Goal: Information Seeking & Learning: Learn about a topic

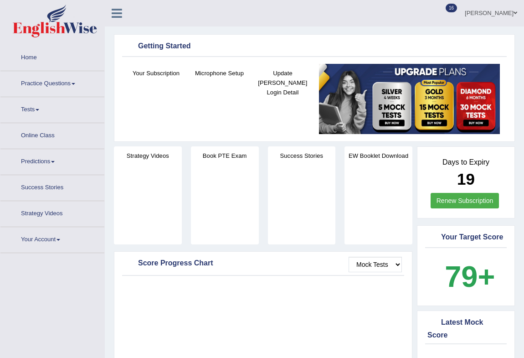
click at [36, 74] on link "Practice Questions" at bounding box center [52, 82] width 104 height 23
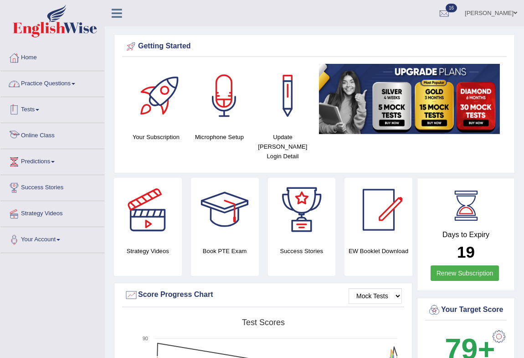
click at [53, 82] on link "Practice Questions" at bounding box center [52, 82] width 104 height 23
click at [54, 82] on link "Practice Questions" at bounding box center [52, 82] width 104 height 23
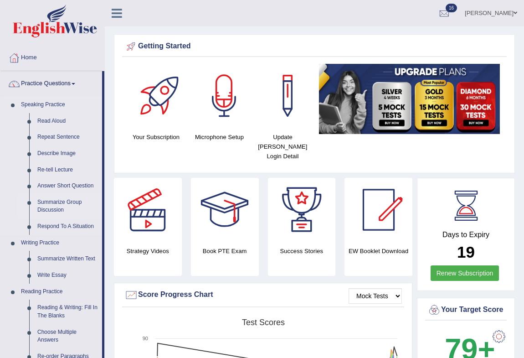
click at [50, 204] on link "Summarize Group Discussion" at bounding box center [67, 206] width 69 height 24
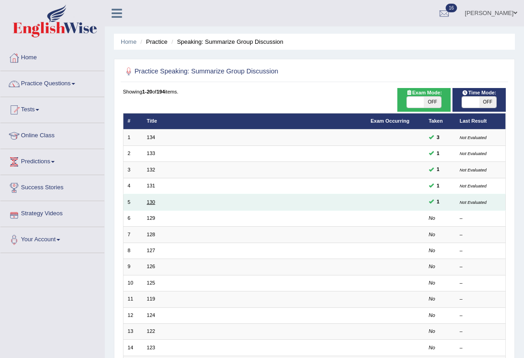
click at [153, 204] on link "130" at bounding box center [151, 201] width 8 height 5
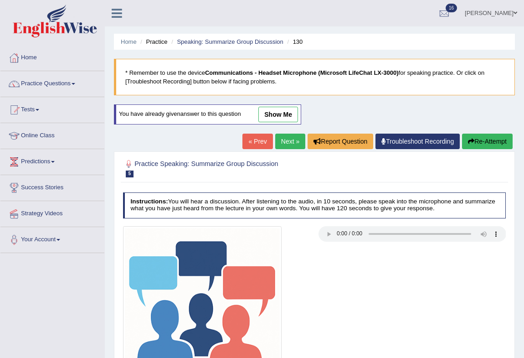
click at [159, 40] on li "Practice" at bounding box center [152, 41] width 29 height 9
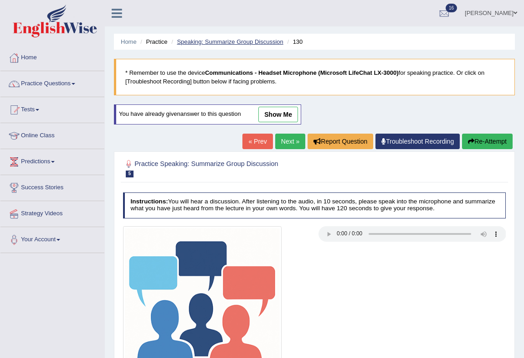
click at [187, 44] on link "Speaking: Summarize Group Discussion" at bounding box center [230, 41] width 106 height 7
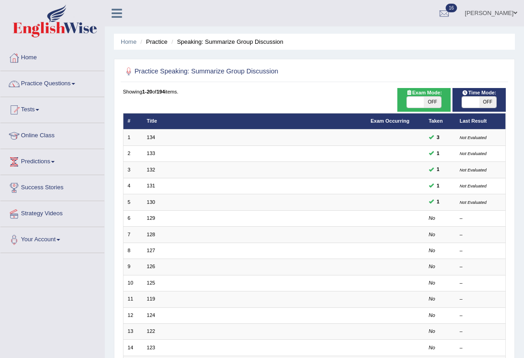
click at [427, 100] on span "OFF" at bounding box center [432, 102] width 17 height 11
checkbox input "true"
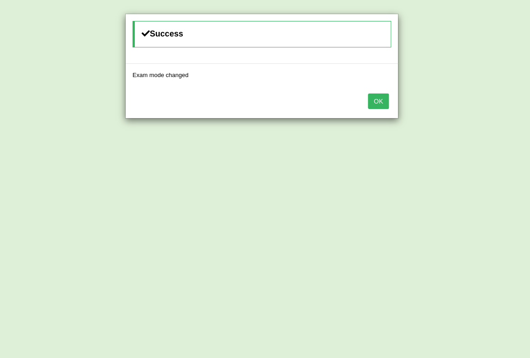
click at [389, 103] on button "OK" at bounding box center [378, 100] width 21 height 15
click at [388, 105] on button "OK" at bounding box center [378, 100] width 21 height 15
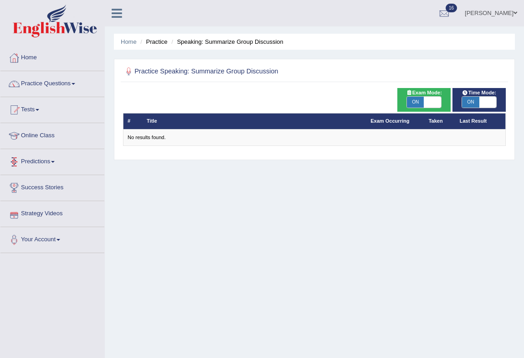
click at [184, 43] on li "Speaking: Summarize Group Discussion" at bounding box center [226, 41] width 114 height 9
click at [151, 41] on li "Practice" at bounding box center [152, 41] width 29 height 9
click at [200, 46] on li "Speaking: Summarize Group Discussion" at bounding box center [226, 41] width 114 height 9
click at [150, 41] on li "Practice" at bounding box center [152, 41] width 29 height 9
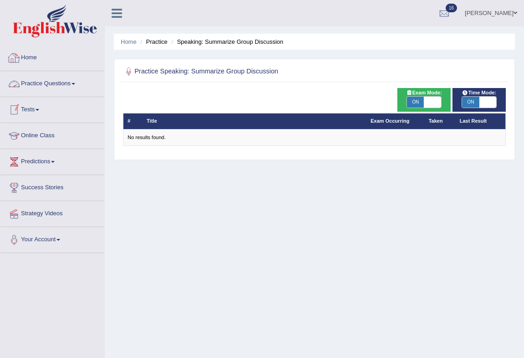
click at [41, 82] on link "Practice Questions" at bounding box center [52, 82] width 104 height 23
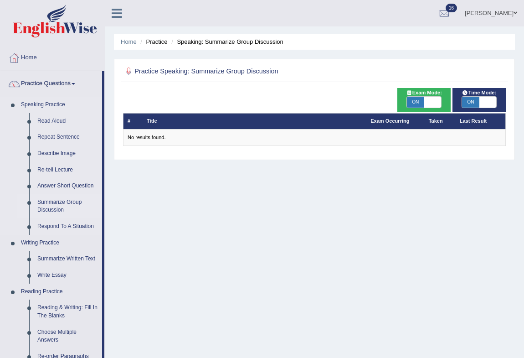
click at [57, 205] on link "Summarize Group Discussion" at bounding box center [67, 206] width 69 height 24
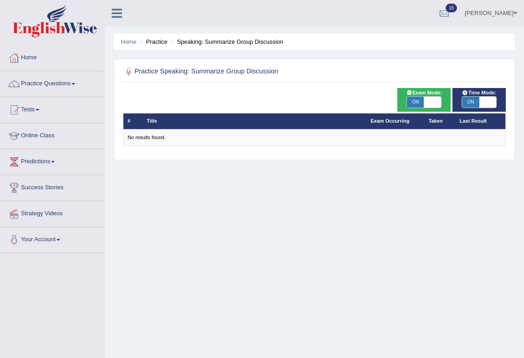
click at [473, 100] on span "ON" at bounding box center [470, 102] width 17 height 11
checkbox input "false"
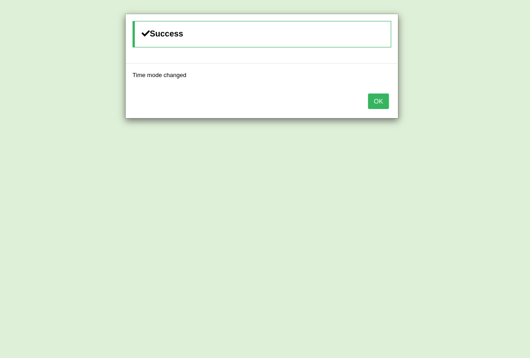
click at [372, 98] on button "OK" at bounding box center [378, 100] width 21 height 15
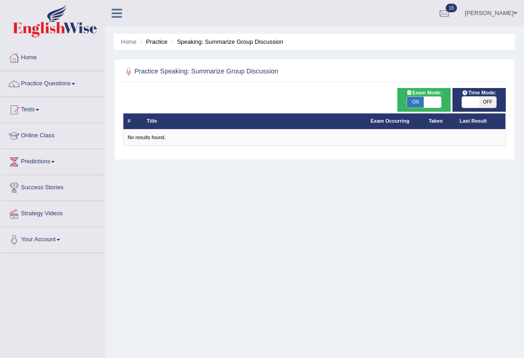
click at [156, 43] on li "Practice" at bounding box center [152, 41] width 29 height 9
click at [59, 90] on link "Practice Questions" at bounding box center [52, 82] width 104 height 23
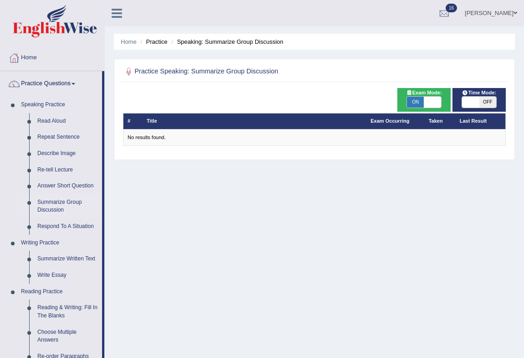
click at [414, 104] on span "ON" at bounding box center [415, 102] width 17 height 11
checkbox input "false"
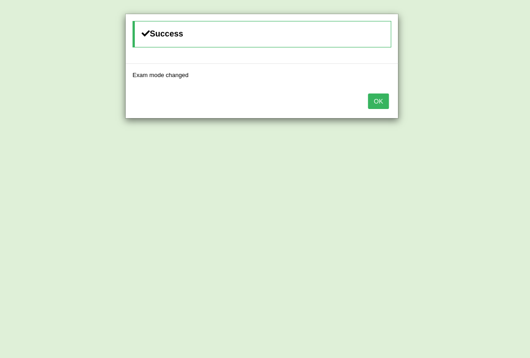
click at [375, 100] on button "OK" at bounding box center [378, 100] width 21 height 15
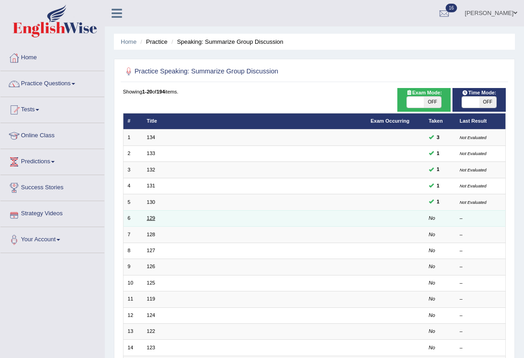
click at [147, 216] on link "129" at bounding box center [151, 217] width 8 height 5
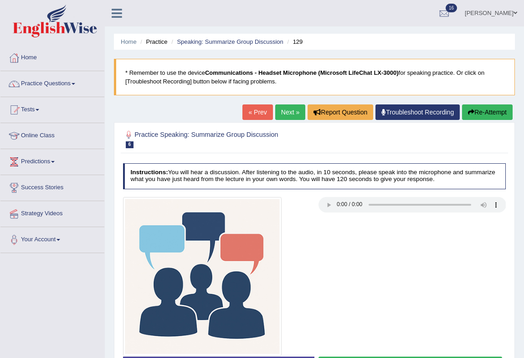
click at [481, 110] on button "Re-Attempt" at bounding box center [487, 111] width 51 height 15
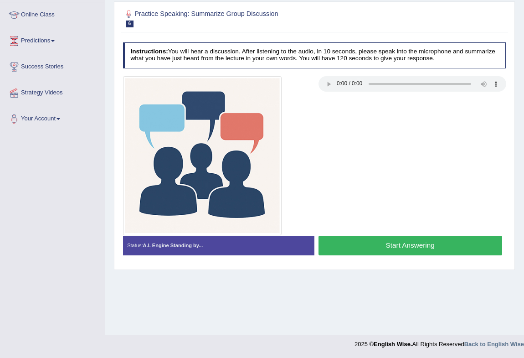
click at [357, 244] on button "Start Answering" at bounding box center [410, 246] width 184 height 20
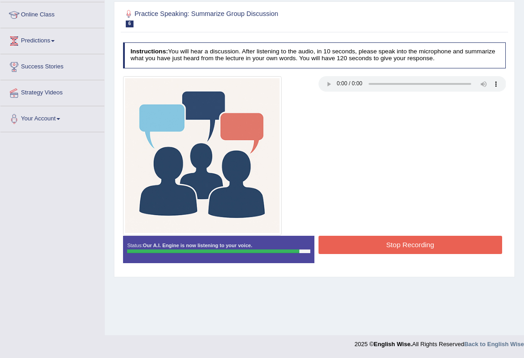
click at [380, 242] on button "Stop Recording" at bounding box center [410, 245] width 184 height 18
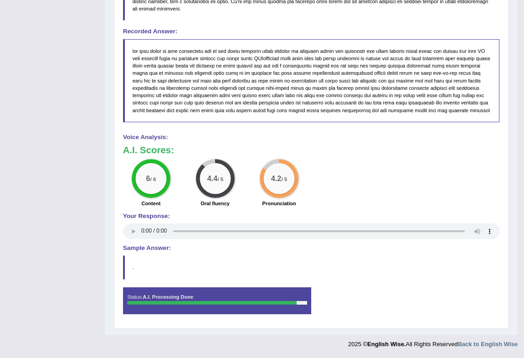
scroll to position [0, 0]
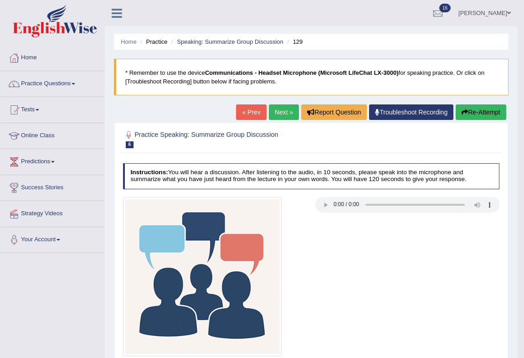
click at [278, 111] on link "Next »" at bounding box center [284, 111] width 30 height 15
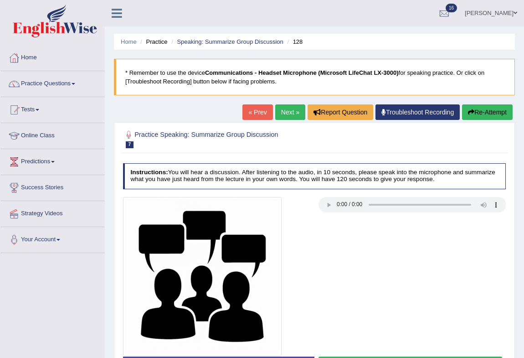
click at [483, 115] on button "Re-Attempt" at bounding box center [487, 111] width 51 height 15
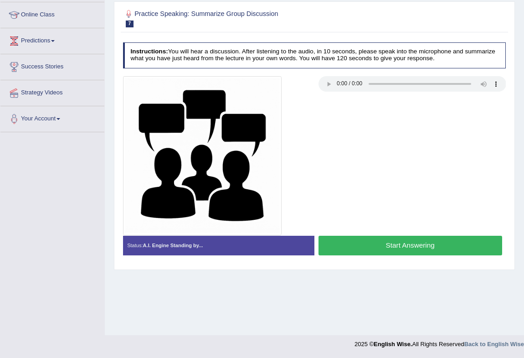
click at [357, 241] on button "Start Answering" at bounding box center [410, 246] width 184 height 20
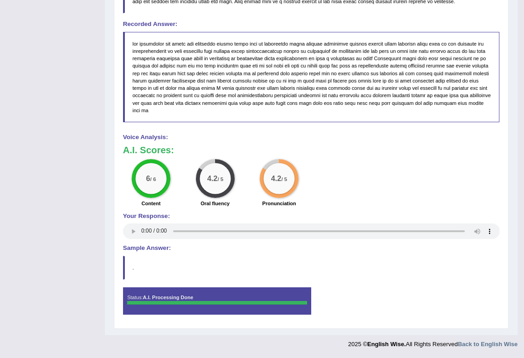
scroll to position [0, 0]
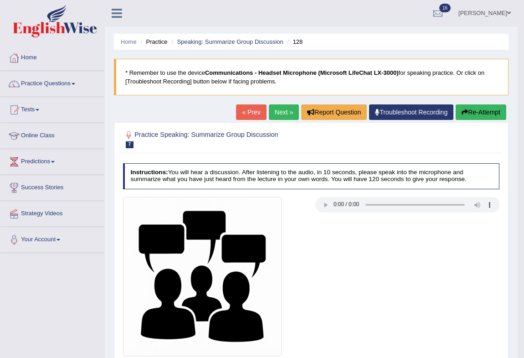
click at [64, 85] on link "Practice Questions" at bounding box center [52, 82] width 104 height 23
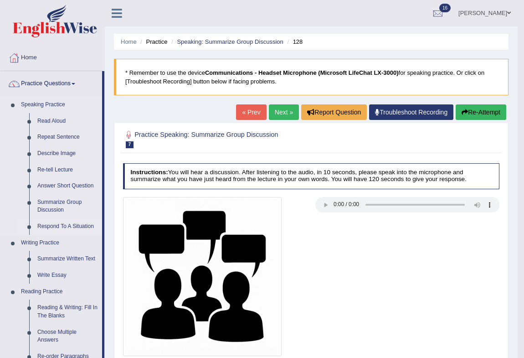
click at [51, 225] on link "Respond To A Situation" at bounding box center [67, 226] width 69 height 16
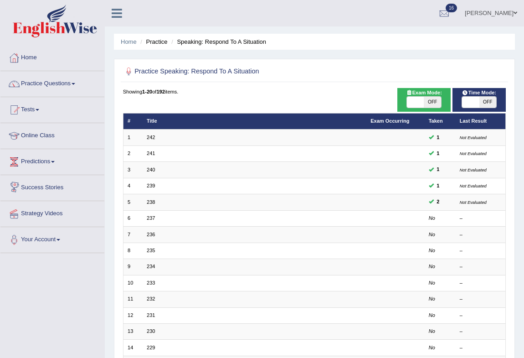
click at [488, 103] on span "OFF" at bounding box center [487, 102] width 17 height 11
checkbox input "true"
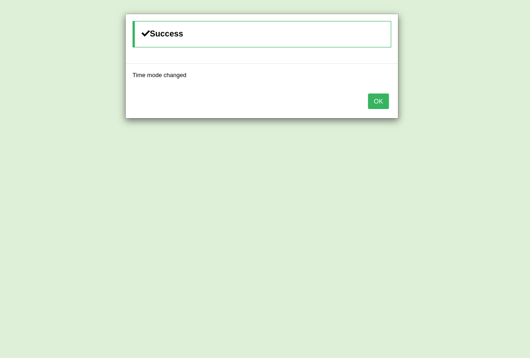
click at [385, 108] on div "OK" at bounding box center [262, 102] width 272 height 32
click at [376, 100] on button "OK" at bounding box center [378, 100] width 21 height 15
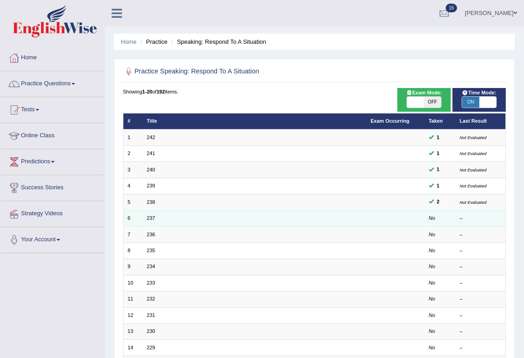
click at [146, 220] on td "237" at bounding box center [255, 218] width 224 height 16
click at [152, 216] on link "237" at bounding box center [151, 217] width 8 height 5
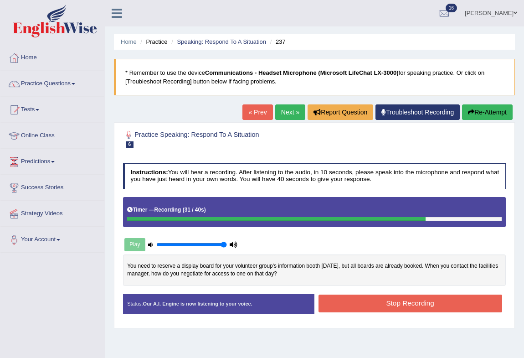
click at [410, 301] on button "Stop Recording" at bounding box center [410, 303] width 184 height 18
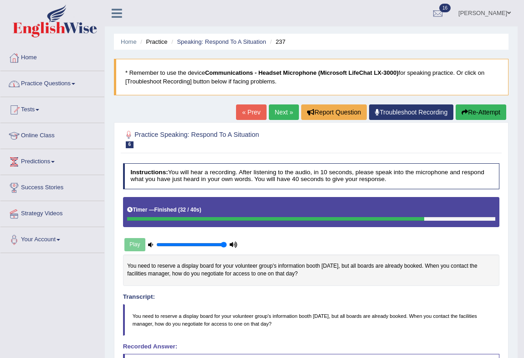
click at [62, 85] on link "Practice Questions" at bounding box center [52, 82] width 104 height 23
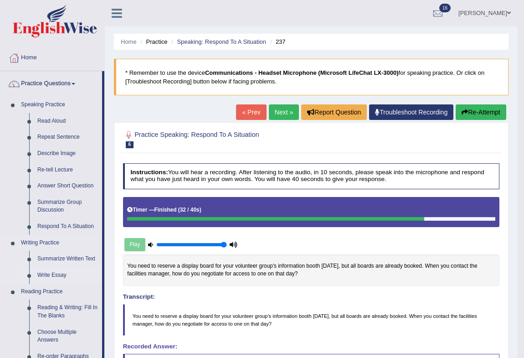
click at [53, 277] on link "Write Essay" at bounding box center [67, 275] width 69 height 16
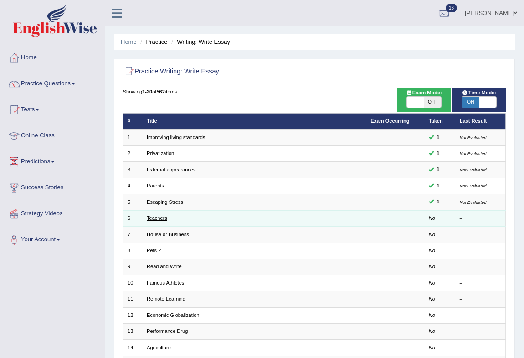
click at [150, 218] on link "Teachers" at bounding box center [157, 217] width 21 height 5
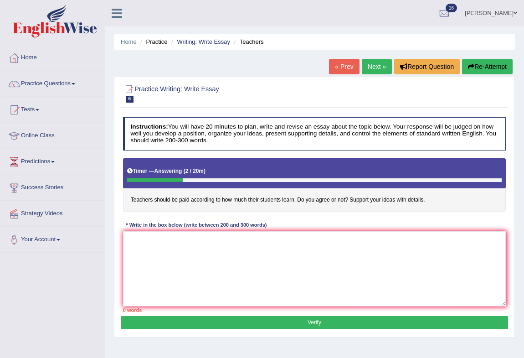
click at [479, 66] on button "Re-Attempt" at bounding box center [487, 66] width 51 height 15
